Goal: Book appointment/travel/reservation

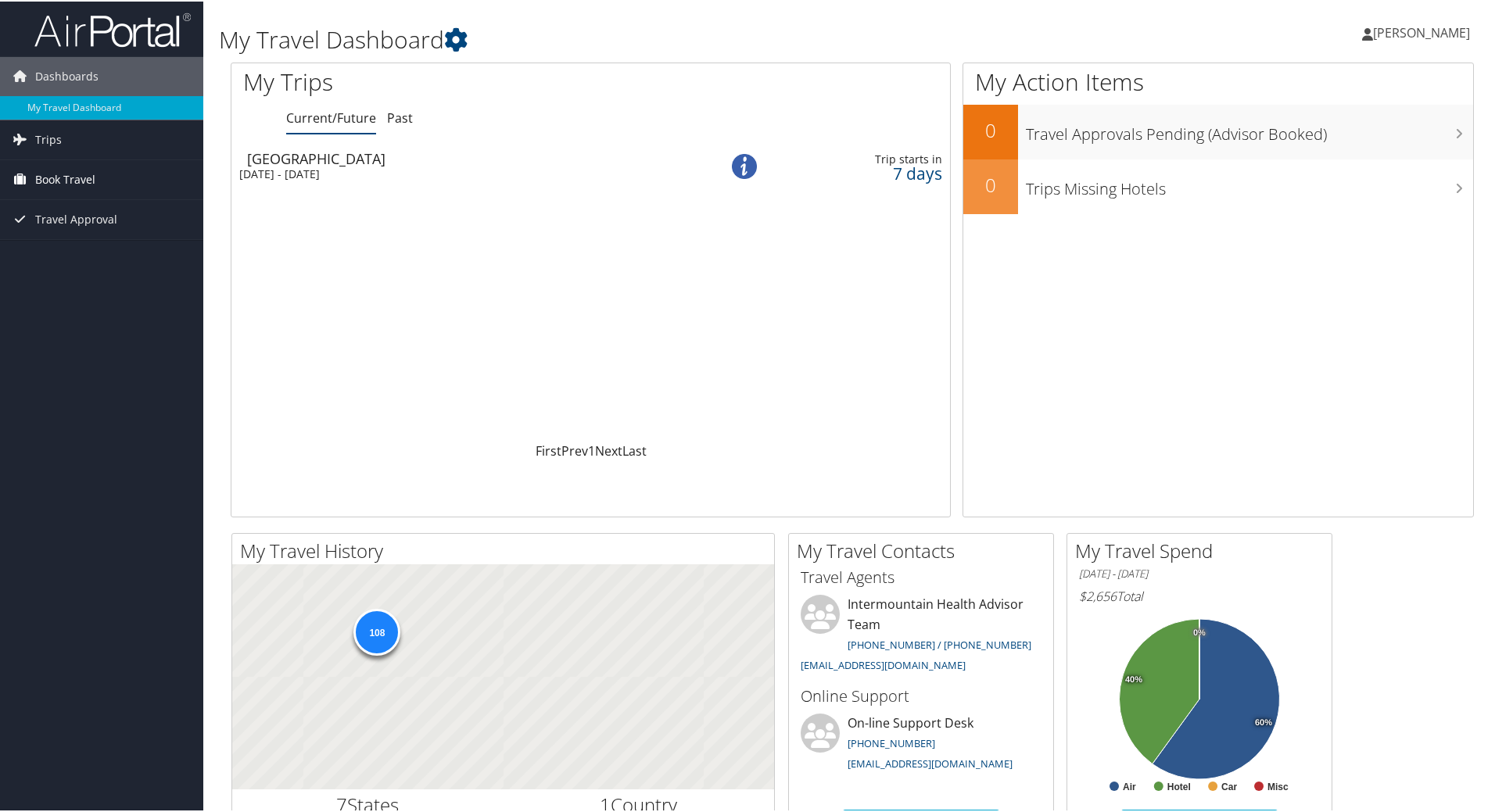
click at [67, 177] on span "Book Travel" at bounding box center [65, 179] width 60 height 39
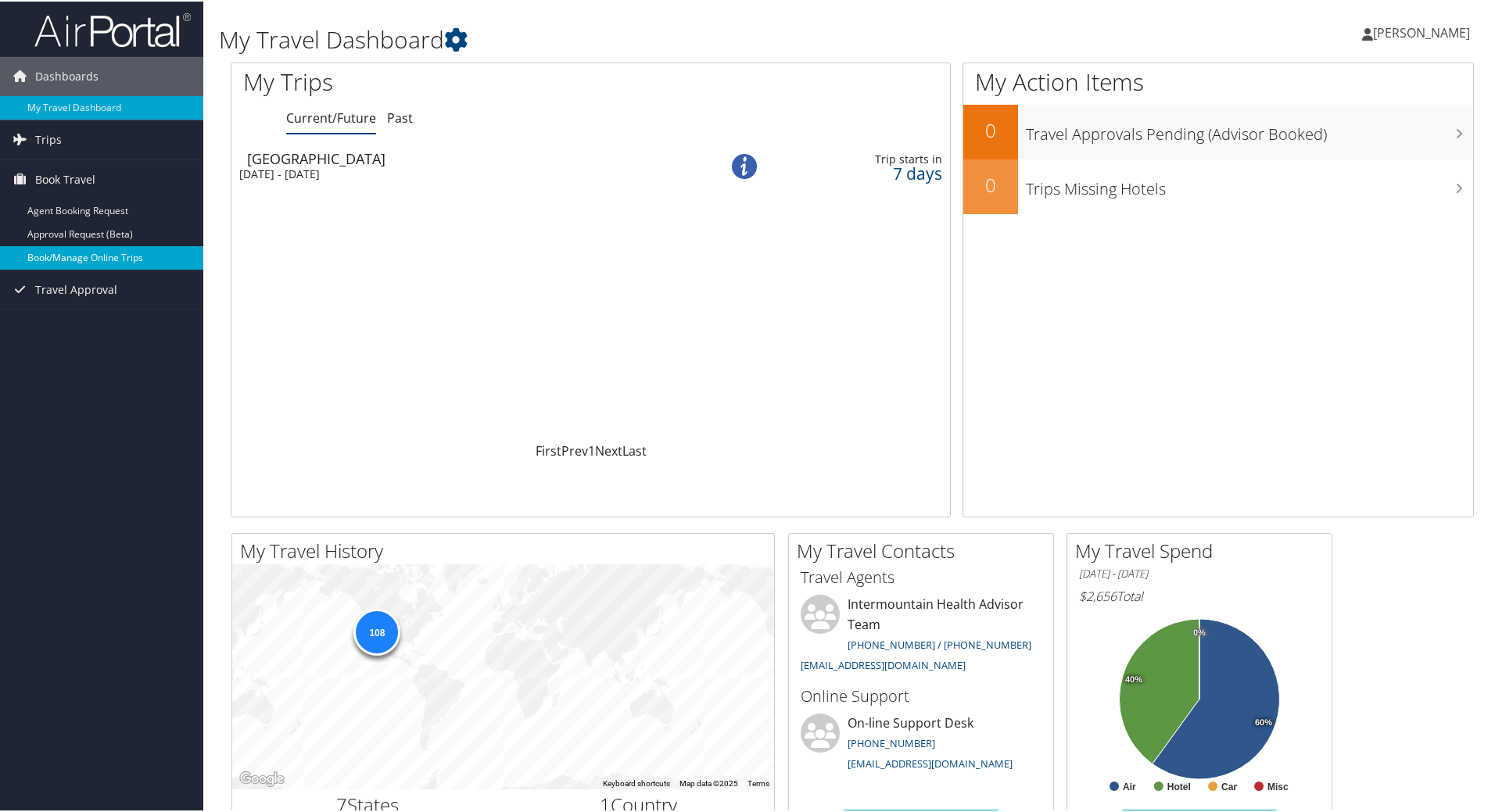
click at [99, 261] on link "Book/Manage Online Trips" at bounding box center [101, 256] width 203 height 24
click at [76, 262] on link "Book/Manage Online Trips" at bounding box center [101, 256] width 203 height 24
click at [118, 251] on link "Book/Manage Online Trips" at bounding box center [101, 256] width 203 height 24
click at [52, 133] on span "Trips" at bounding box center [48, 138] width 27 height 39
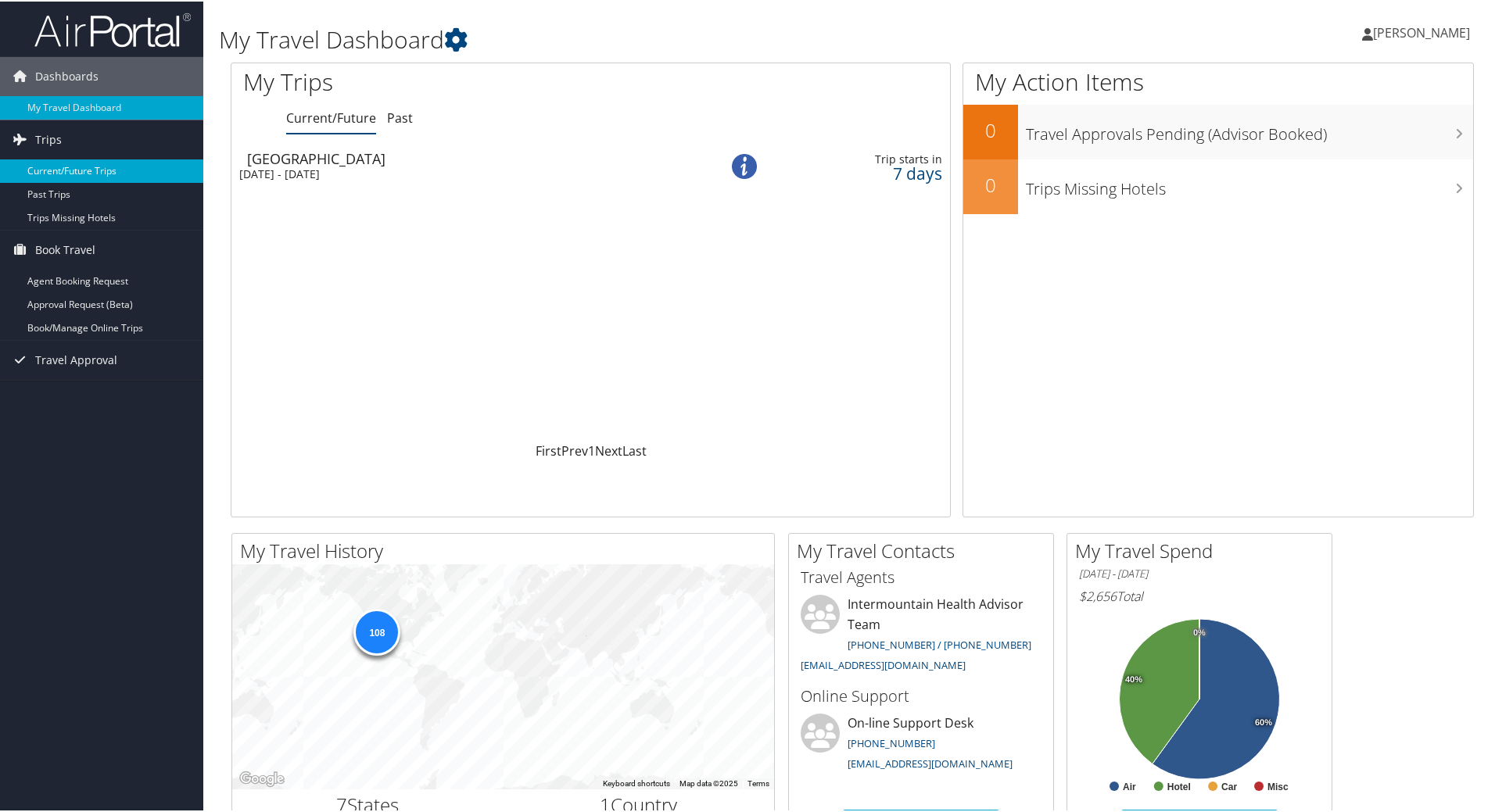
click at [64, 169] on link "Current/Future Trips" at bounding box center [101, 170] width 203 height 24
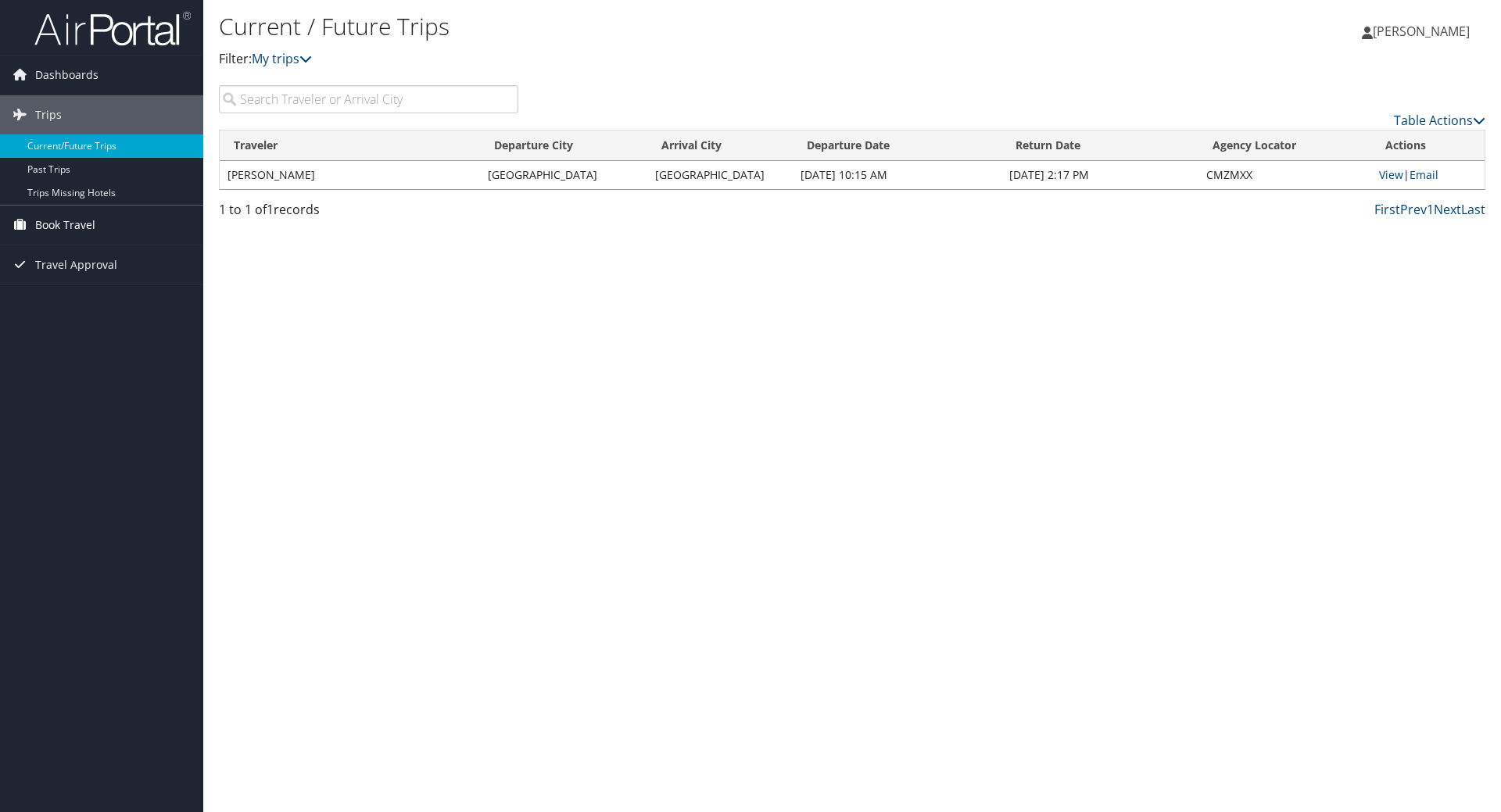
click at [79, 228] on span "Book Travel" at bounding box center [65, 225] width 60 height 39
click at [98, 312] on link "Book/Manage Online Trips" at bounding box center [101, 303] width 203 height 24
